Goal: Navigation & Orientation: Find specific page/section

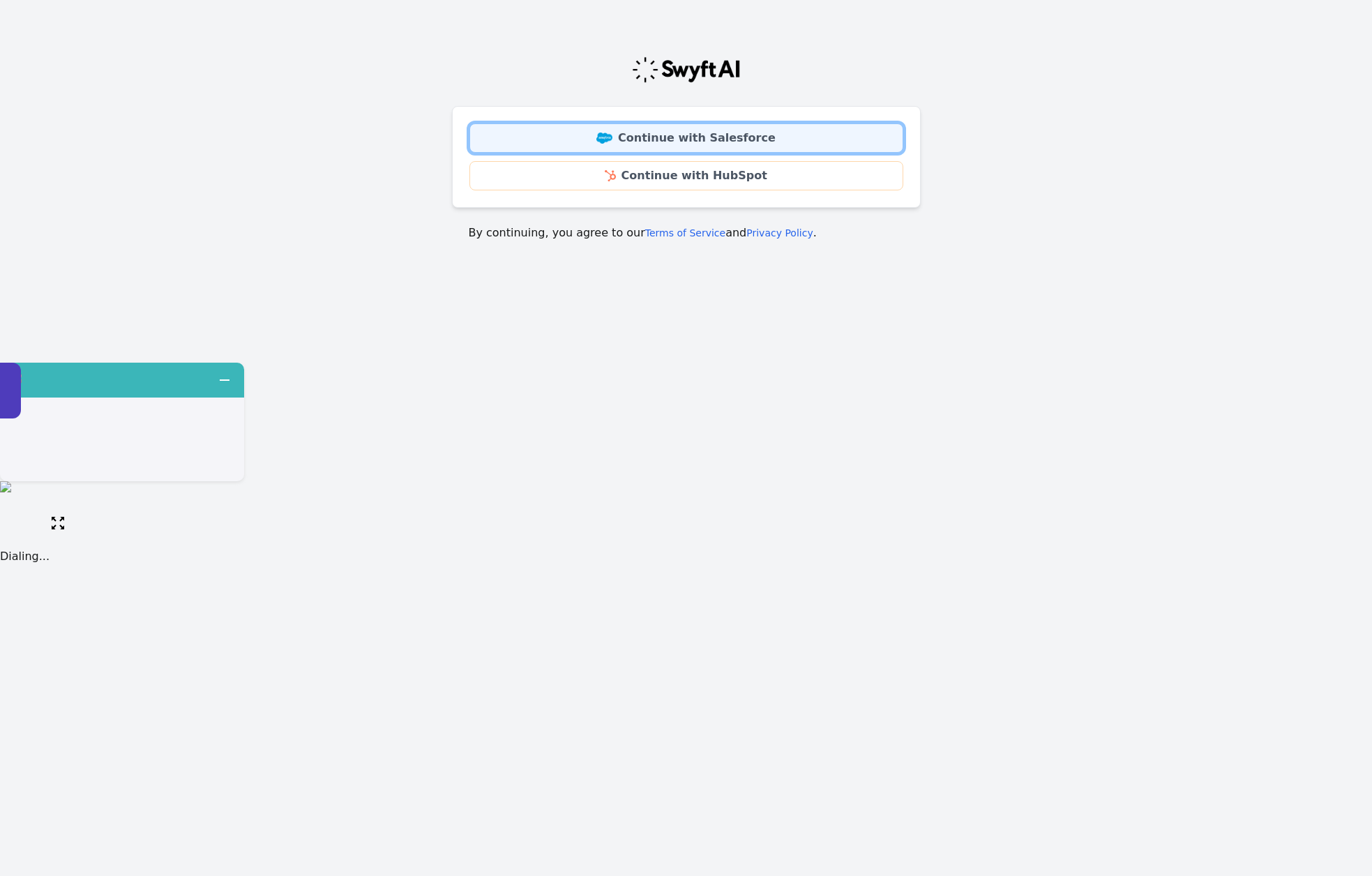
click at [688, 139] on link "Continue with Salesforce" at bounding box center [686, 138] width 434 height 29
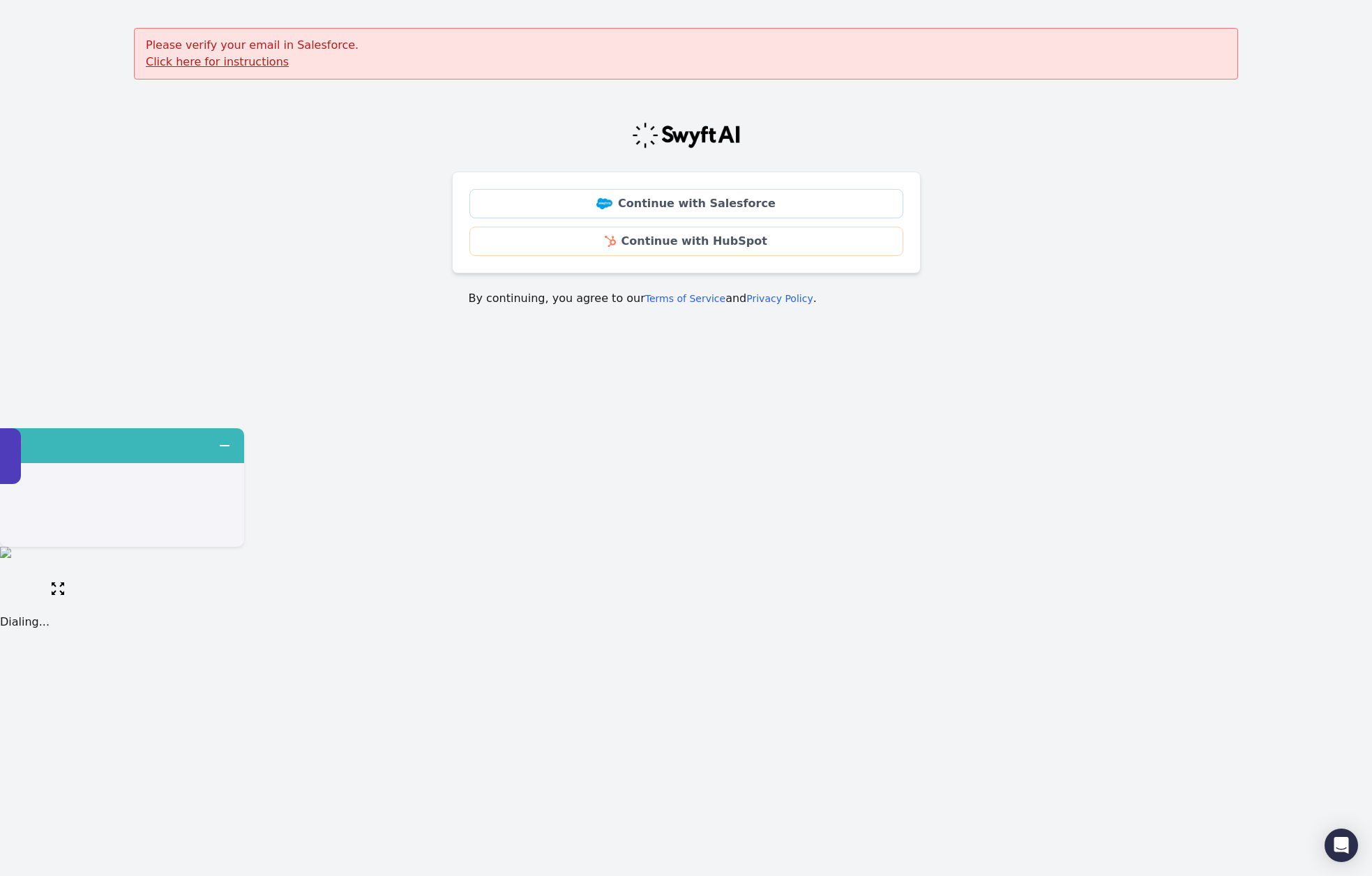
click at [232, 61] on u "Click here for instructions" at bounding box center [217, 61] width 143 height 14
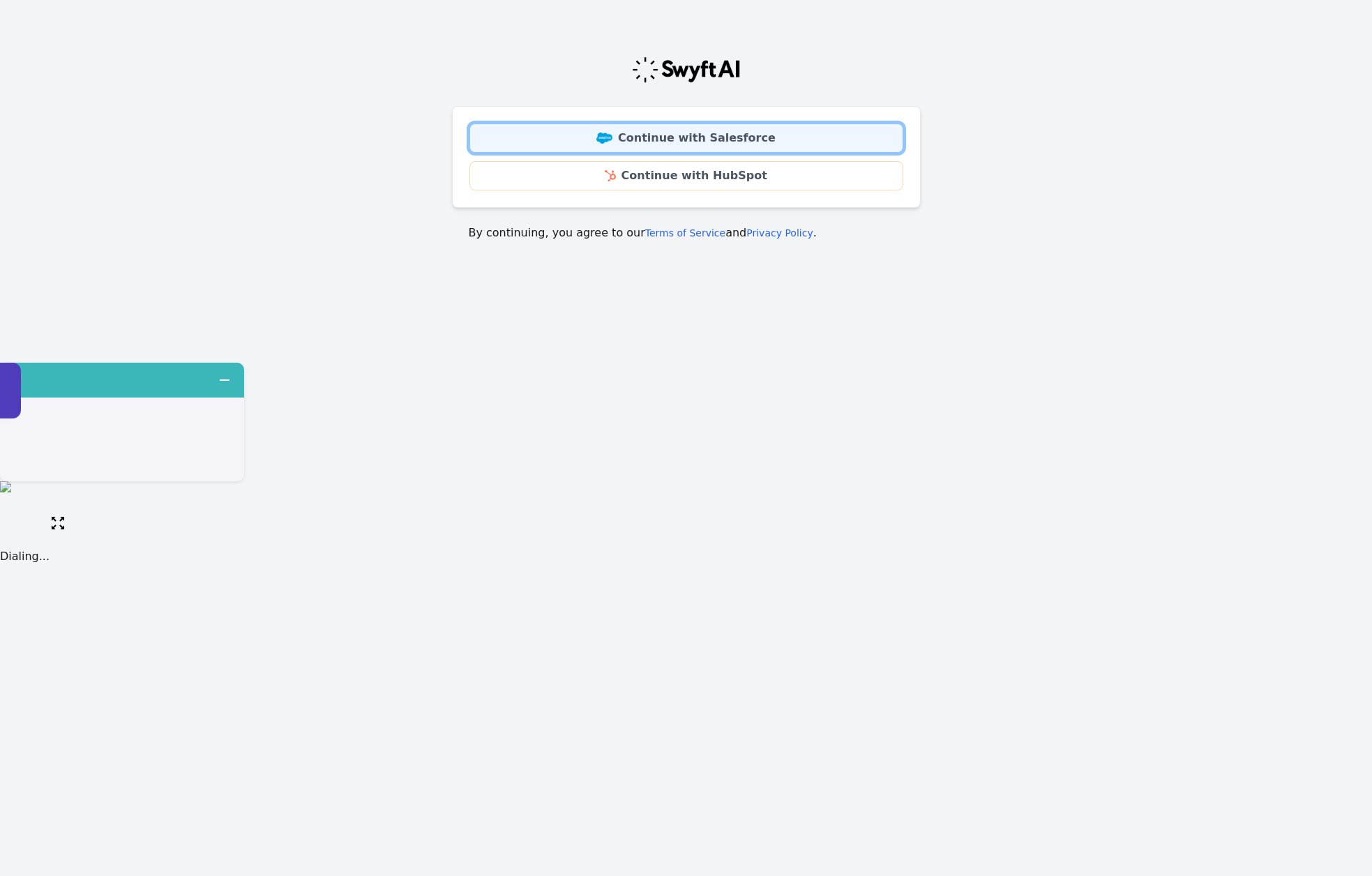
click at [534, 134] on link "Continue with Salesforce" at bounding box center [686, 138] width 434 height 29
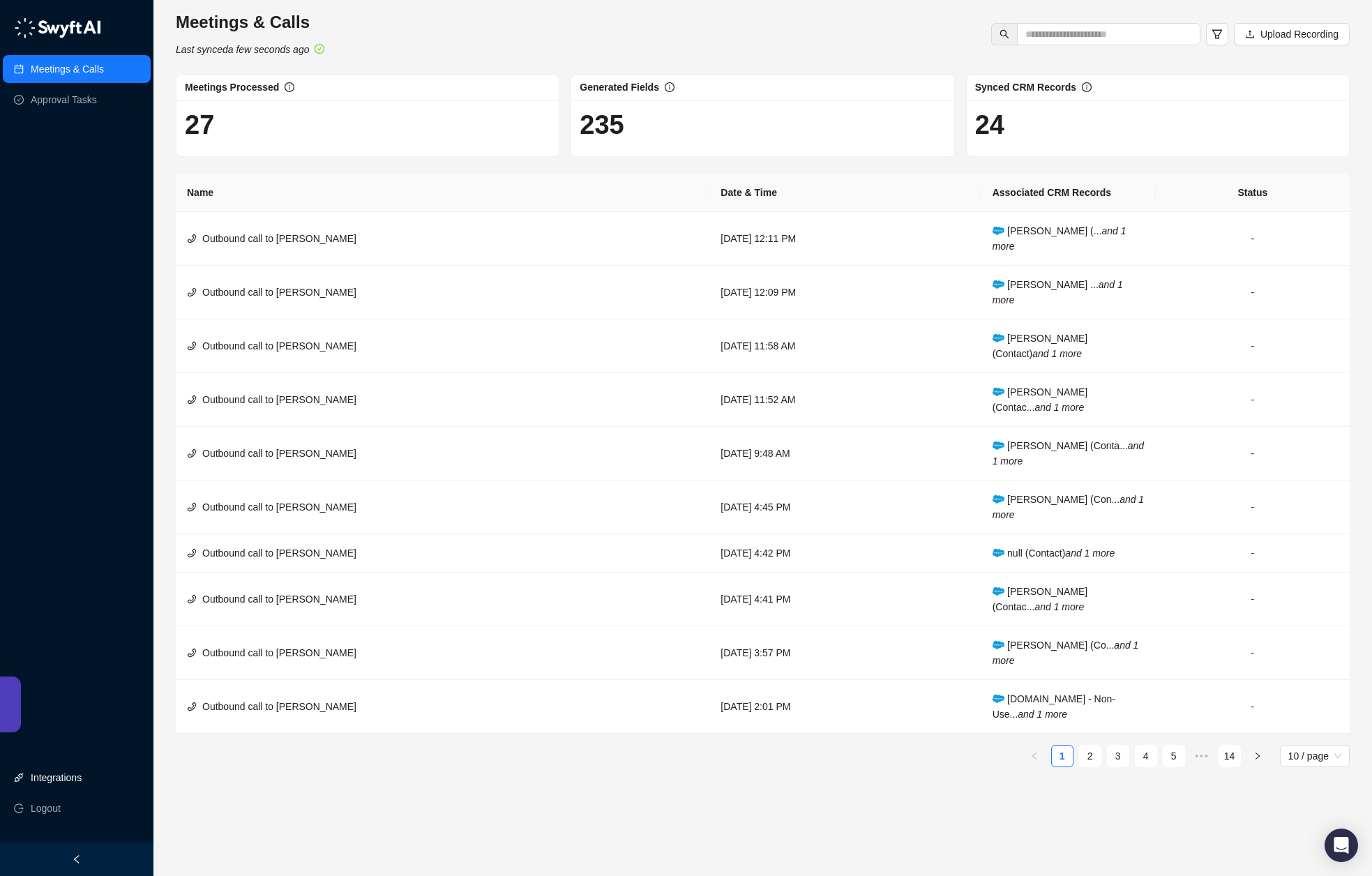
click at [59, 774] on link "Integrations" at bounding box center [56, 777] width 51 height 28
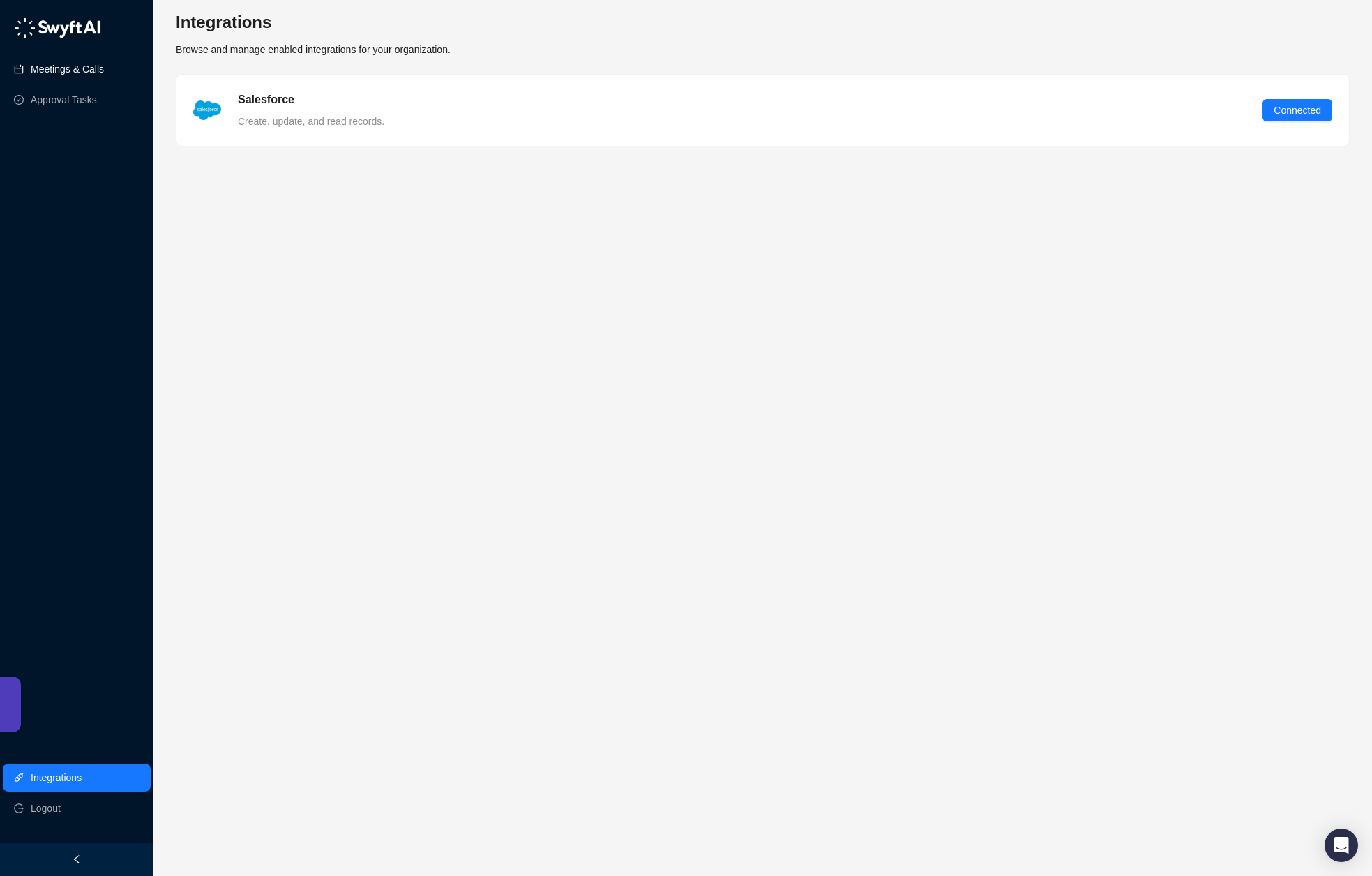
click at [73, 62] on link "Meetings & Calls" at bounding box center [67, 69] width 73 height 28
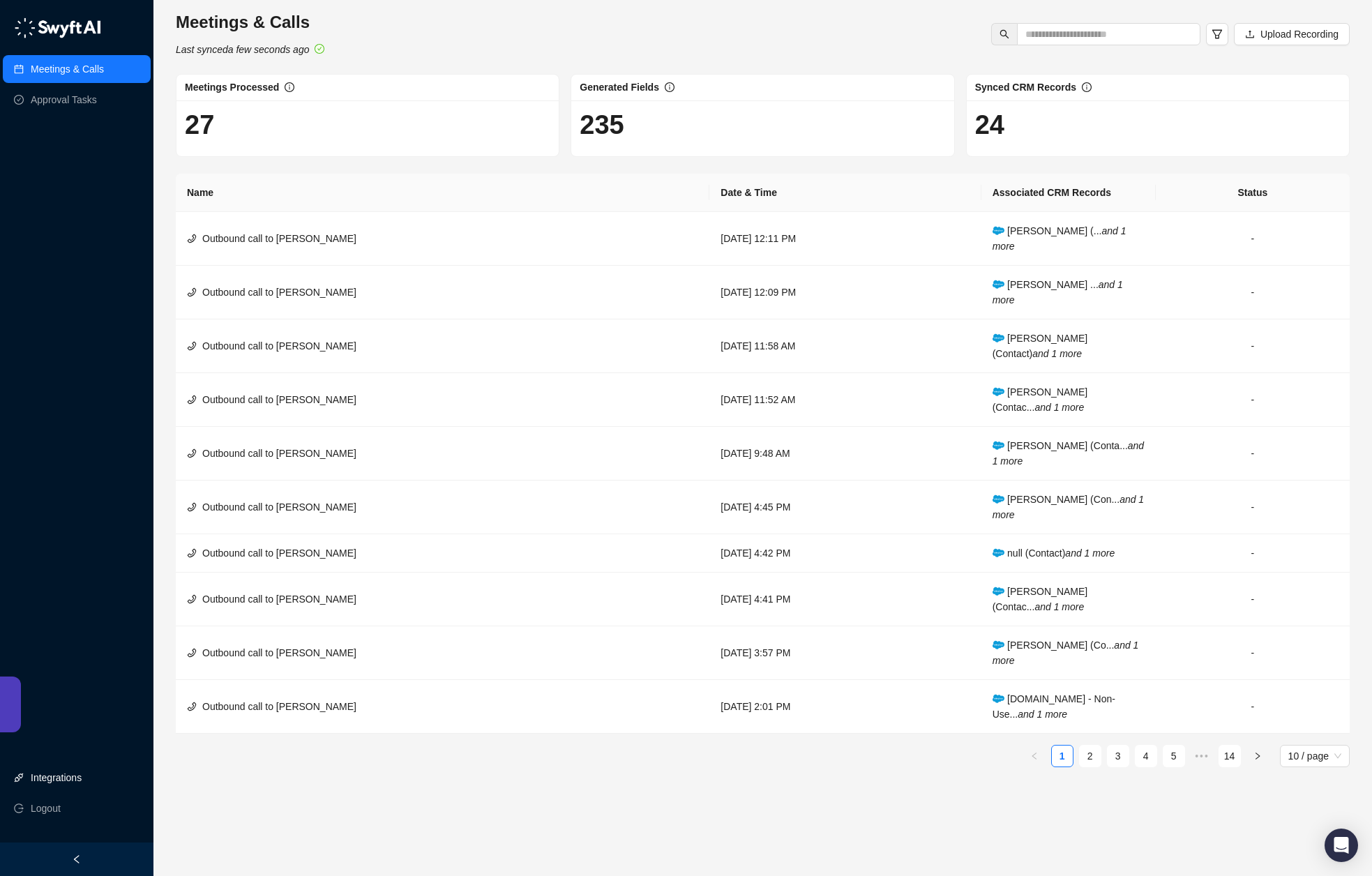
click at [66, 774] on link "Integrations" at bounding box center [56, 777] width 51 height 28
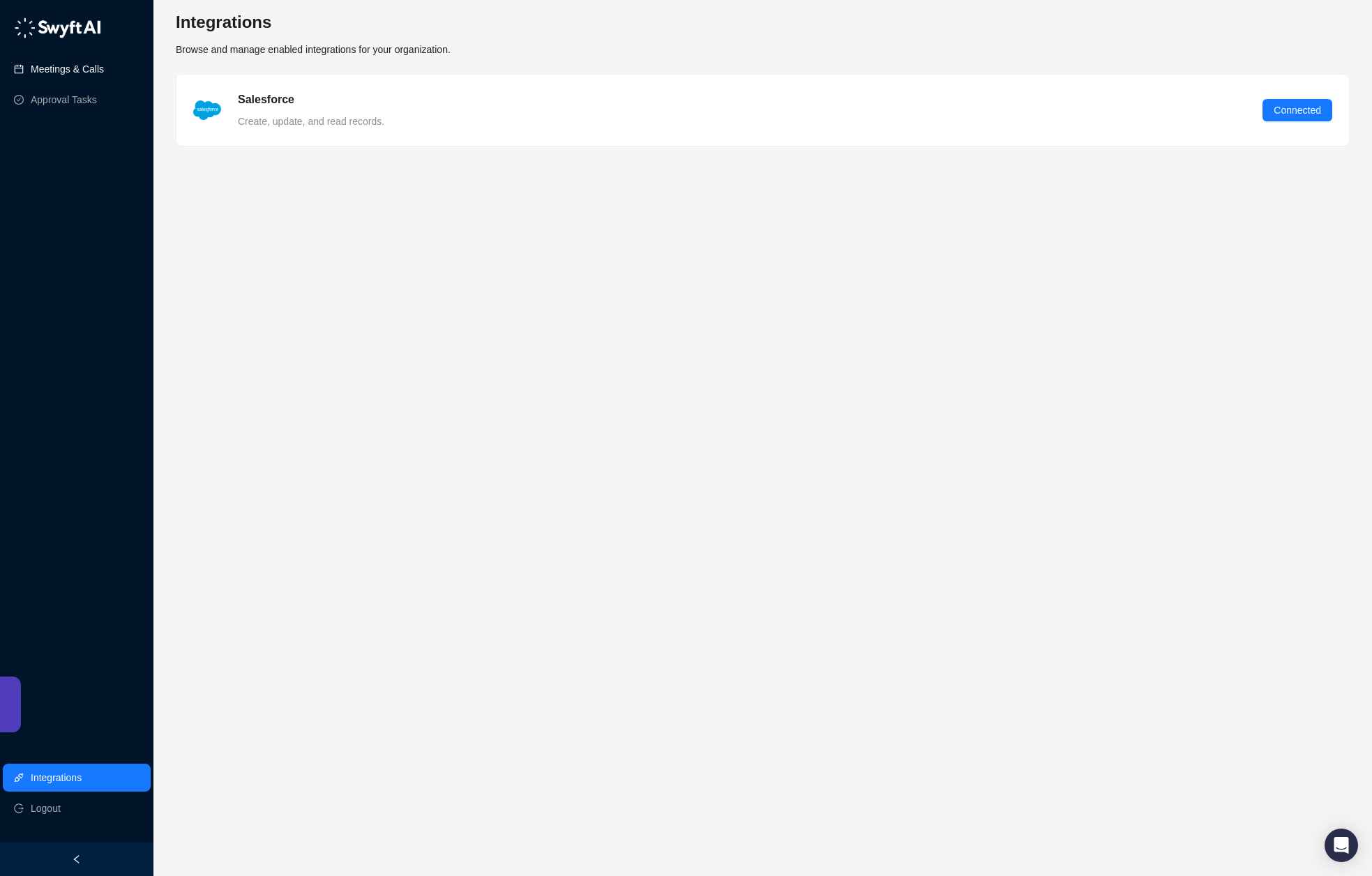
click at [94, 68] on link "Meetings & Calls" at bounding box center [67, 69] width 73 height 28
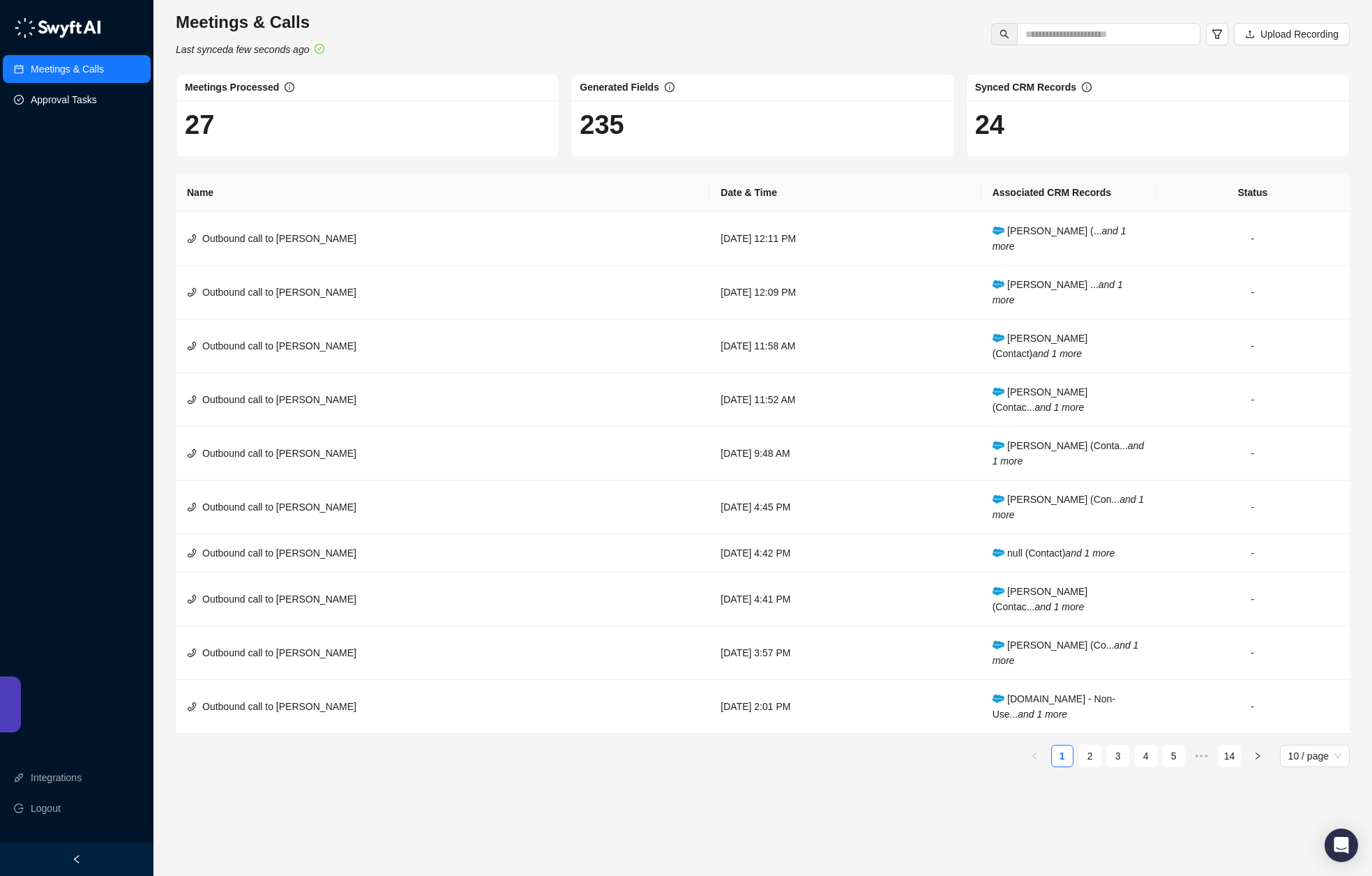
click at [45, 101] on link "Approval Tasks" at bounding box center [64, 99] width 66 height 28
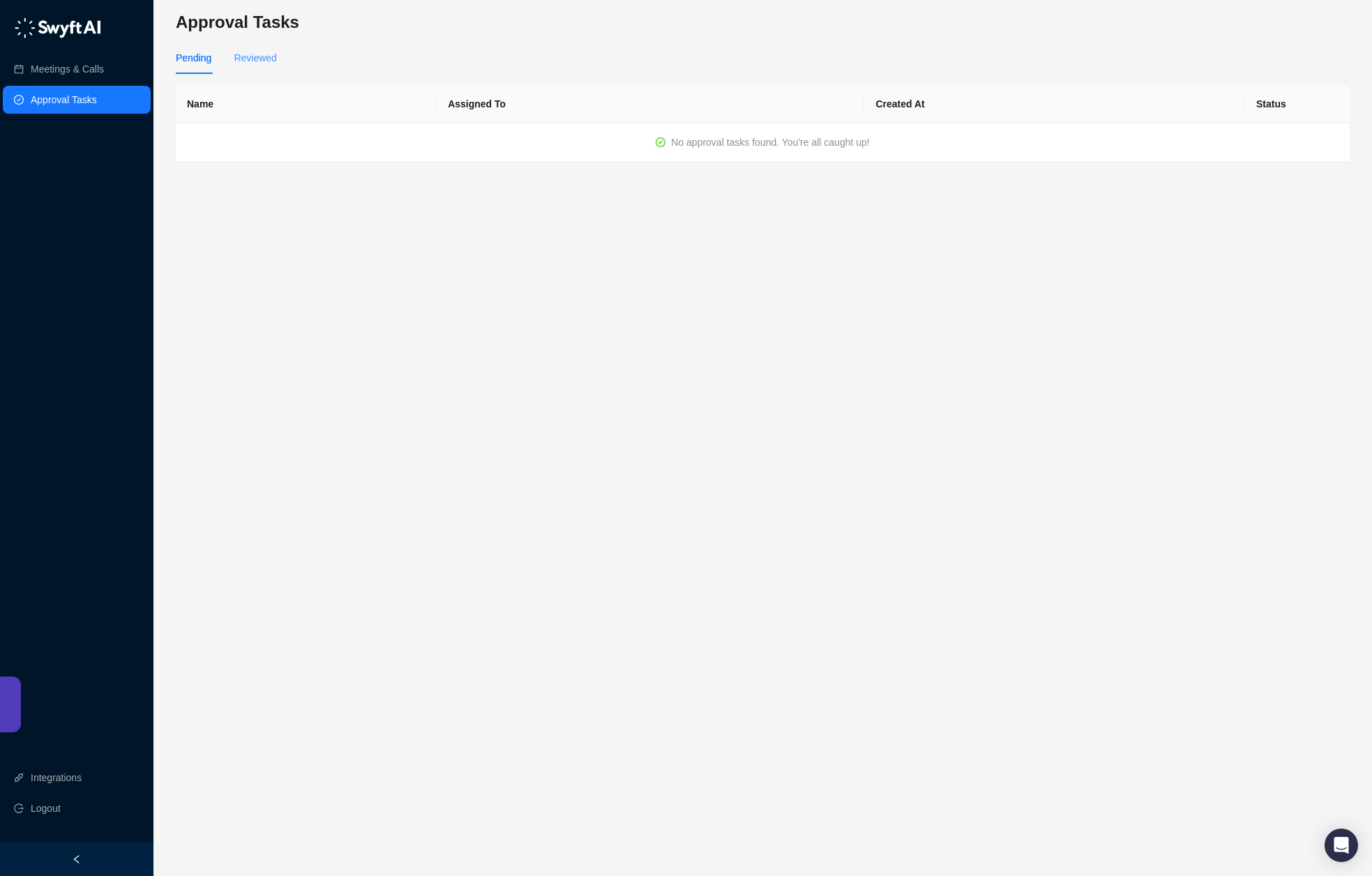
click at [263, 69] on div "Reviewed" at bounding box center [255, 58] width 42 height 32
click at [59, 82] on link "Meetings & Calls" at bounding box center [67, 69] width 73 height 28
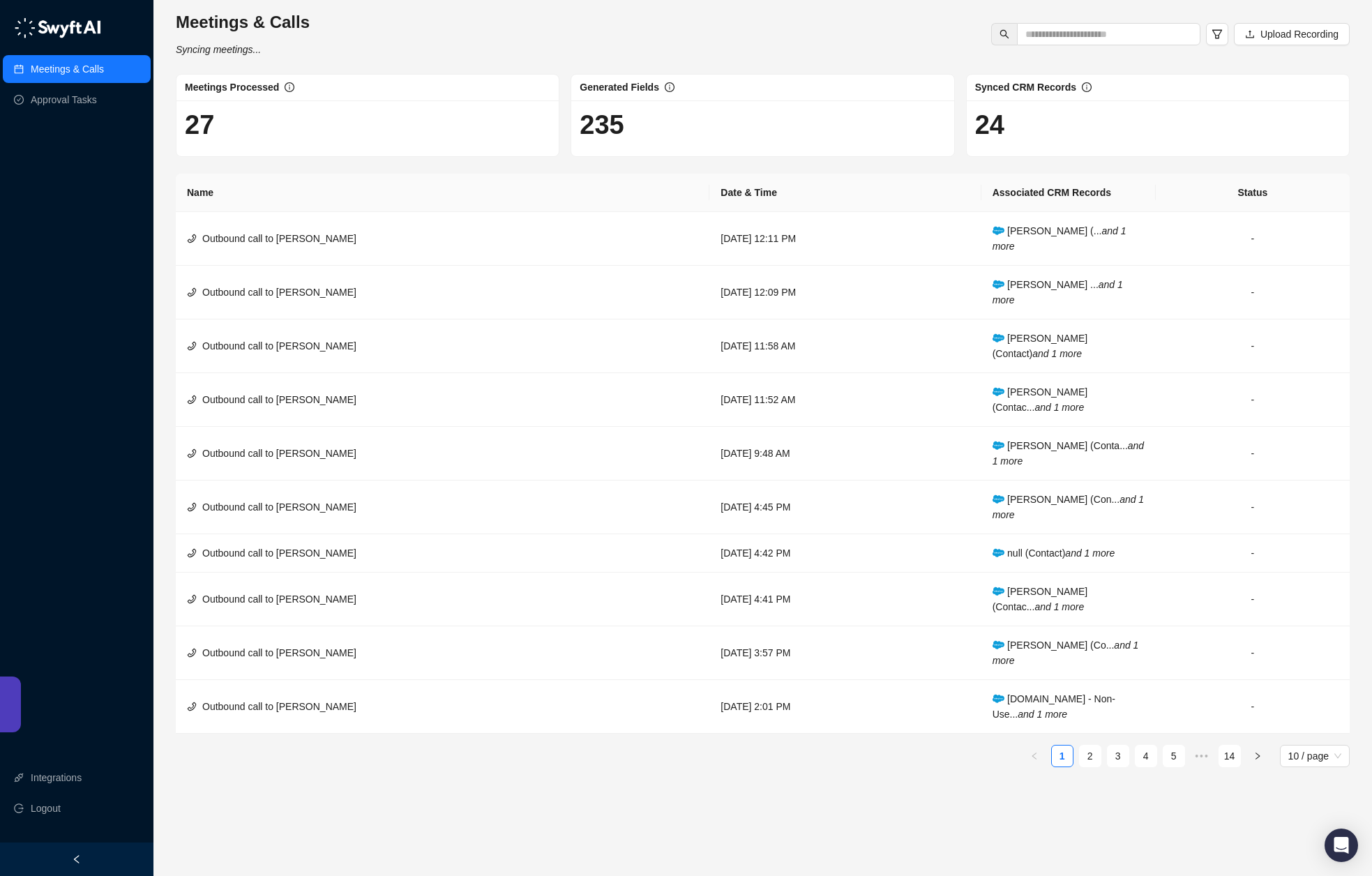
click at [41, 29] on img at bounding box center [58, 27] width 87 height 21
